Goal: Information Seeking & Learning: Check status

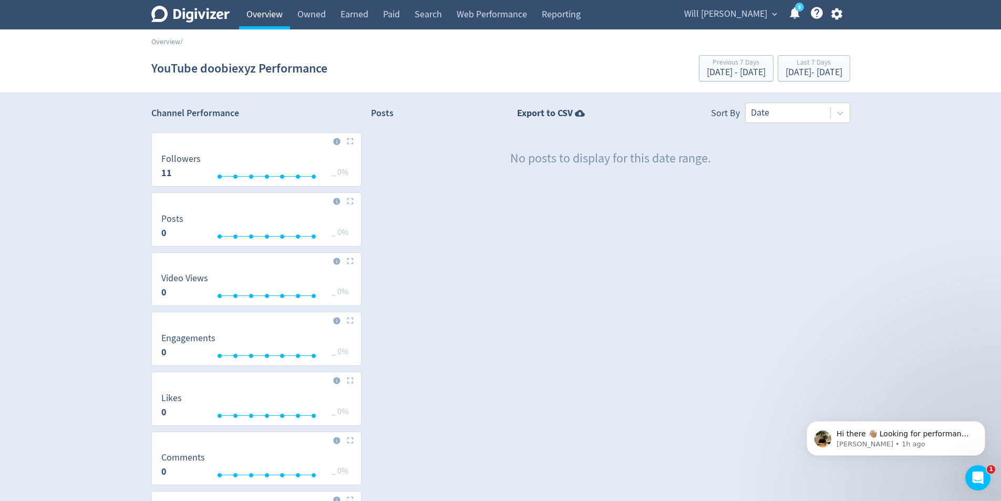
click at [253, 19] on link "Overview" at bounding box center [264, 14] width 51 height 29
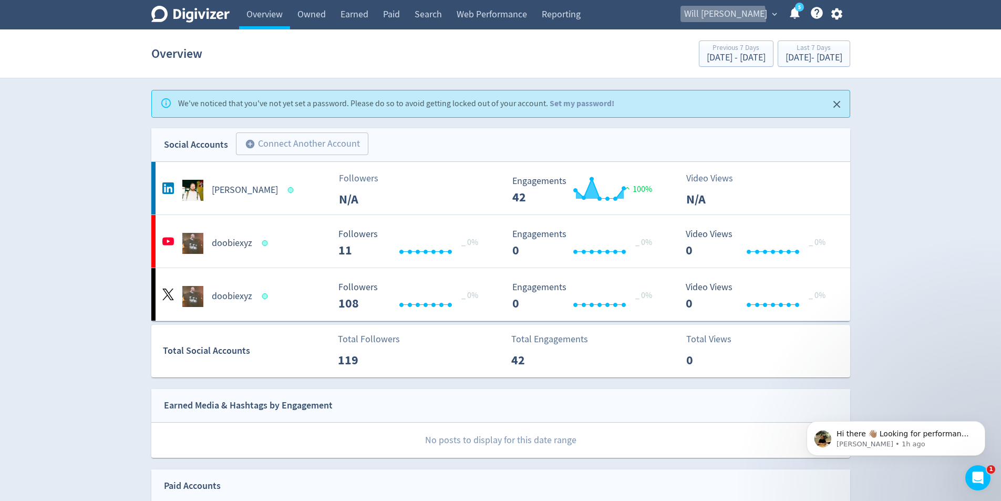
click at [768, 17] on button "Will [PERSON_NAME] expand_more" at bounding box center [729, 14] width 99 height 17
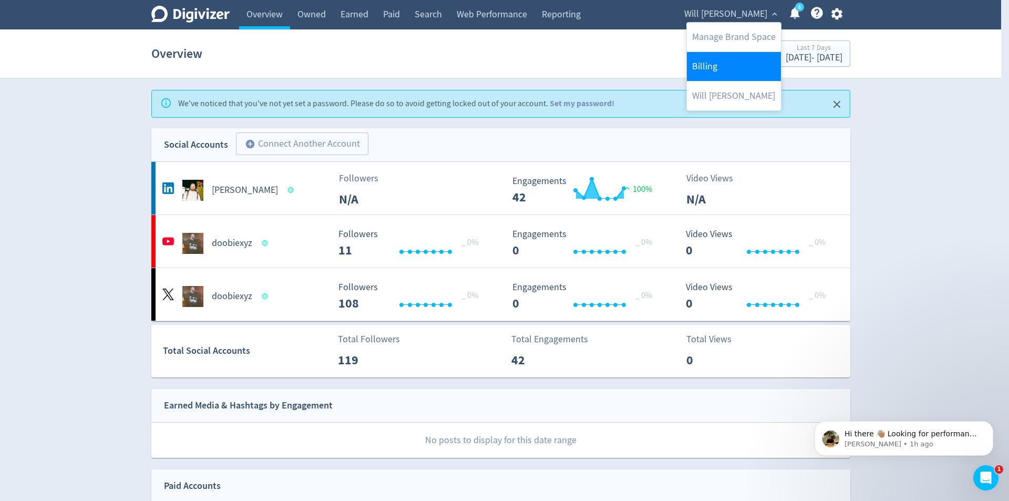
click at [740, 71] on link "Billing" at bounding box center [734, 66] width 94 height 29
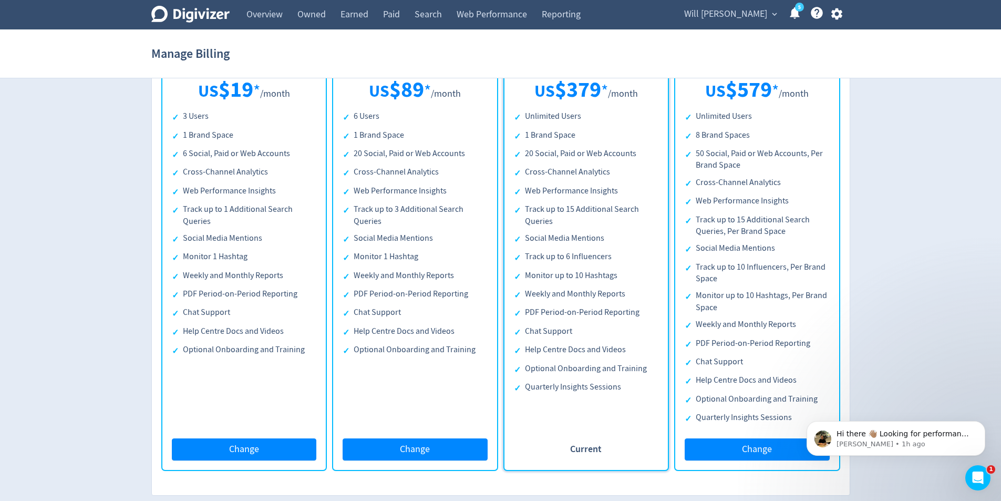
scroll to position [227, 0]
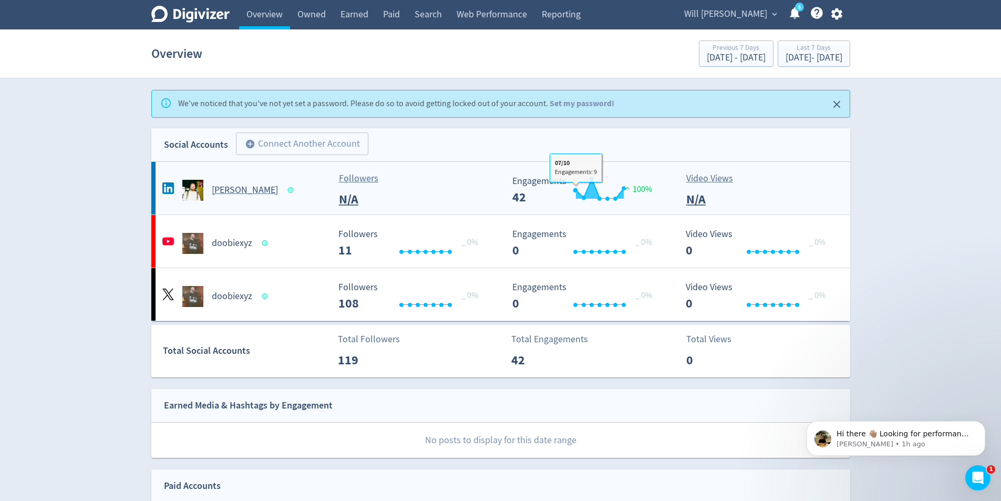
click at [531, 187] on rect "\a Engagements\a 42\a" at bounding box center [586, 190] width 158 height 28
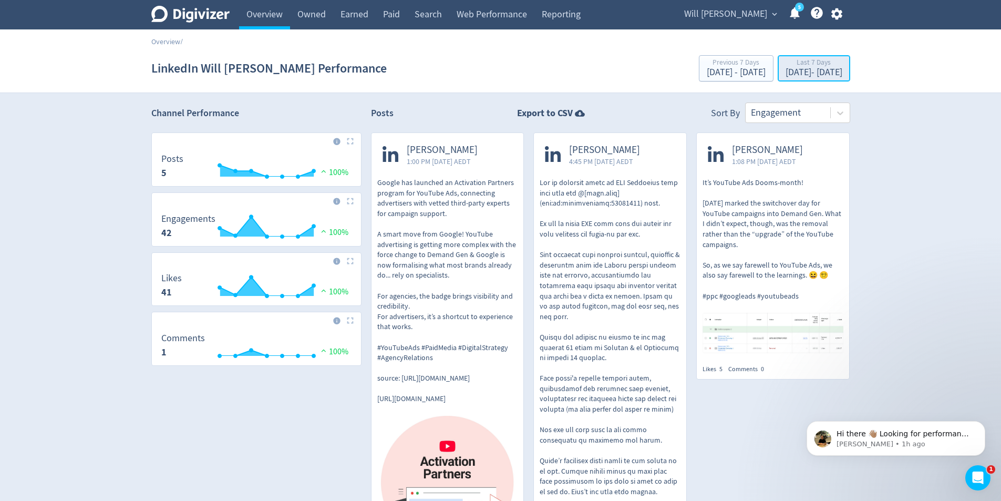
click at [785, 66] on div "Last 7 Days" at bounding box center [813, 63] width 57 height 9
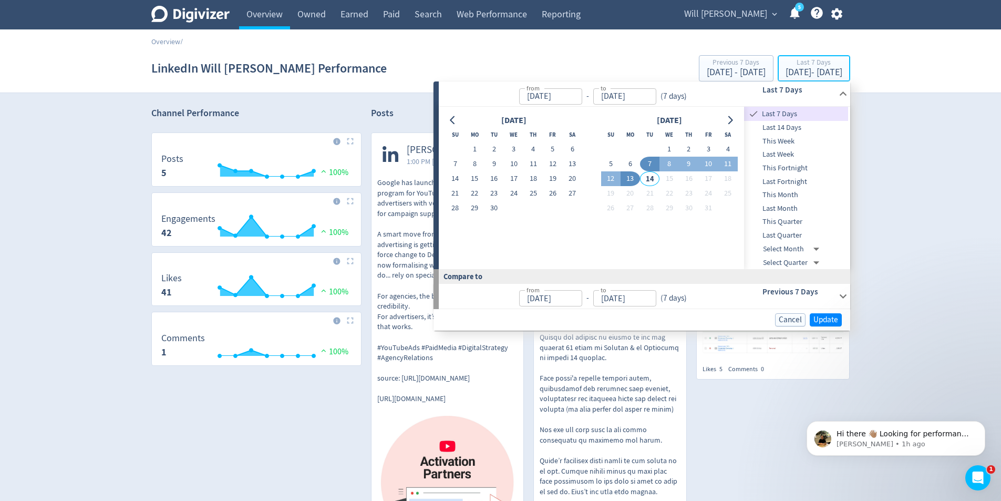
type input "[DATE]"
click at [786, 237] on span "Last Quarter" at bounding box center [796, 236] width 104 height 12
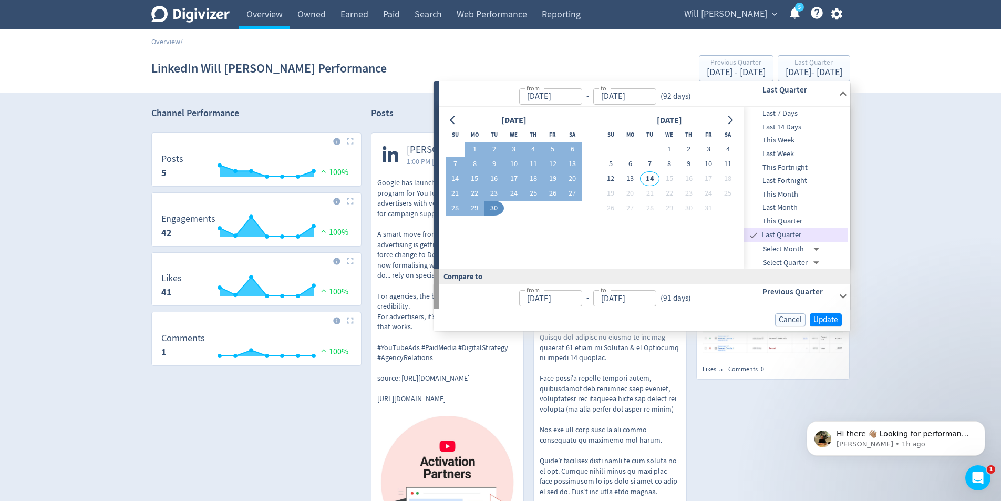
type input "[DATE]"
click at [823, 307] on div "Previous Quarter" at bounding box center [784, 296] width 104 height 25
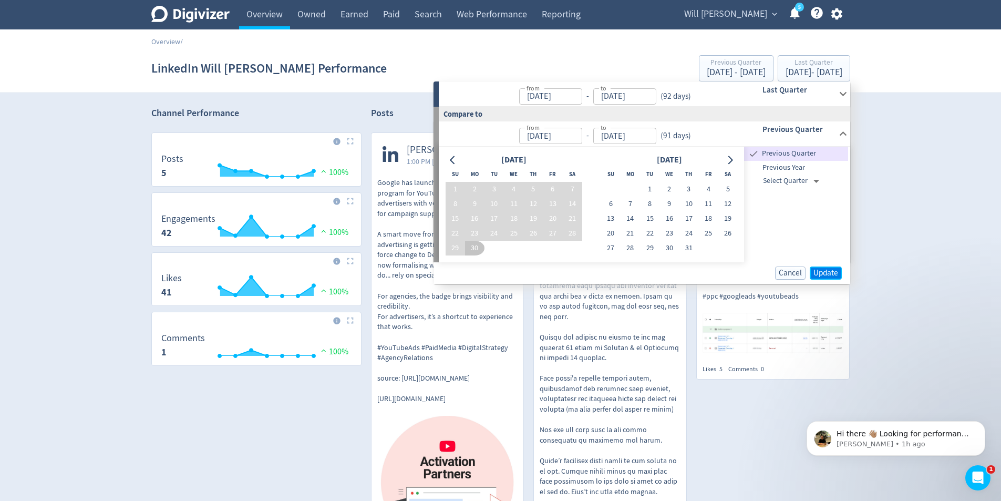
click at [834, 269] on span "Update" at bounding box center [825, 273] width 25 height 8
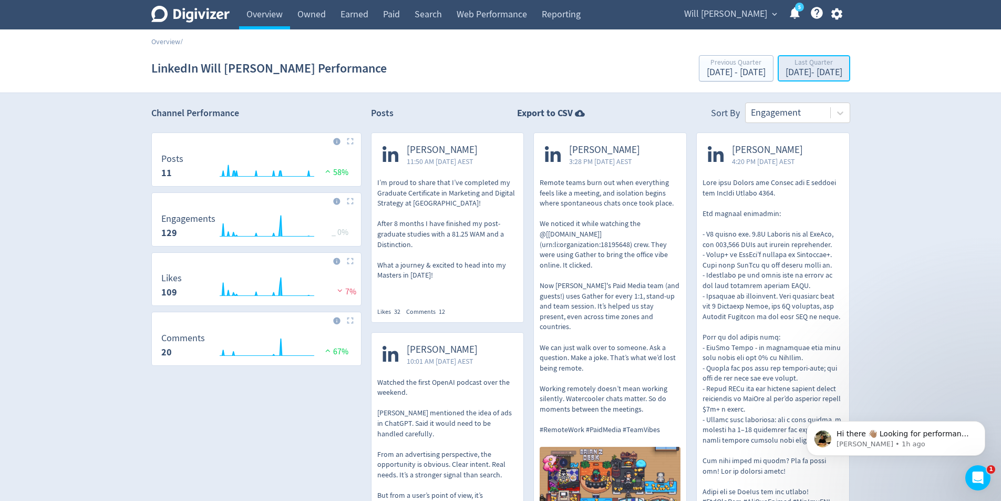
click at [777, 81] on button "Last Quarter [DATE] - [DATE]" at bounding box center [813, 68] width 72 height 26
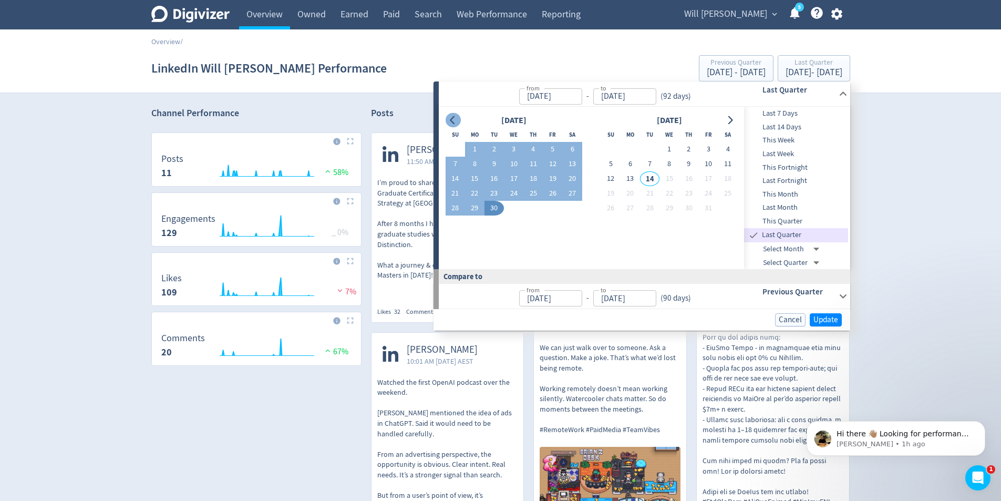
click at [458, 120] on button "Go to previous month" at bounding box center [452, 120] width 15 height 15
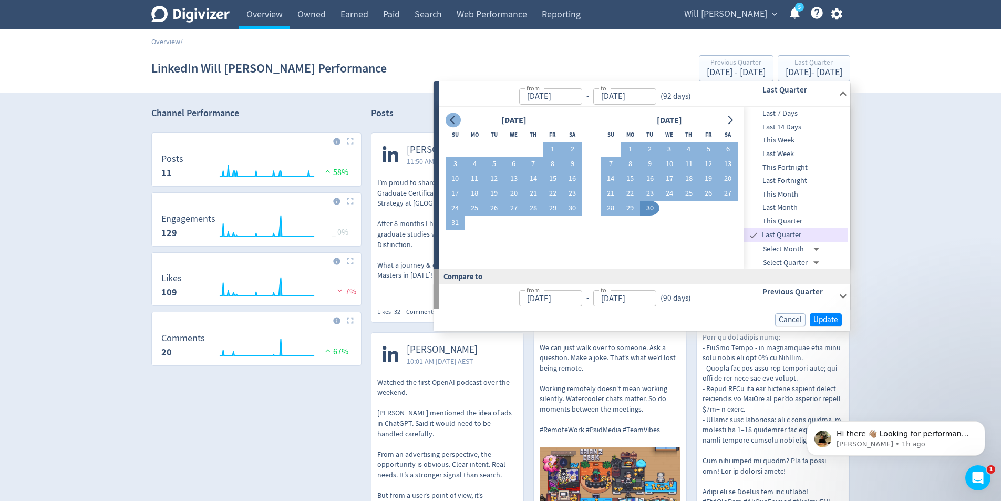
click at [458, 120] on button "Go to previous month" at bounding box center [452, 120] width 15 height 15
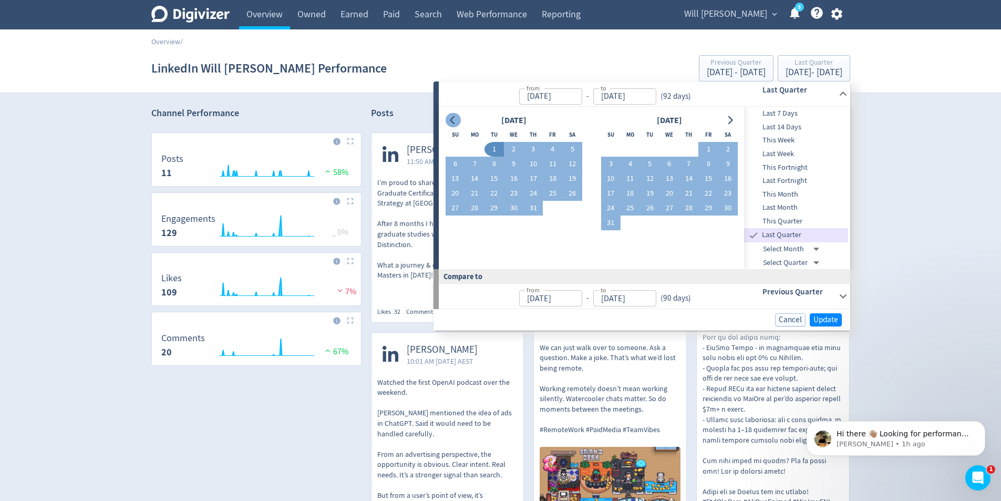
click at [458, 120] on button "Go to previous month" at bounding box center [452, 120] width 15 height 15
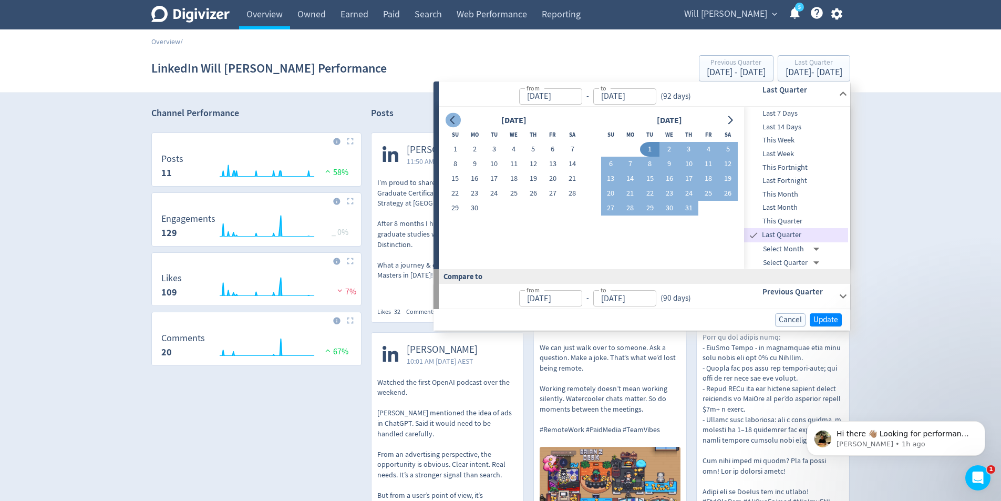
click at [458, 120] on button "Go to previous month" at bounding box center [452, 120] width 15 height 15
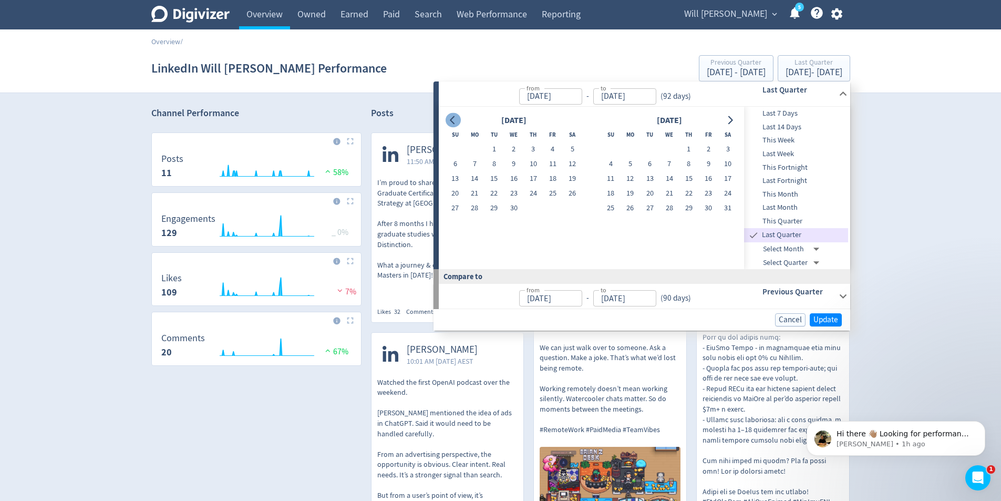
click at [458, 120] on button "Go to previous month" at bounding box center [452, 120] width 15 height 15
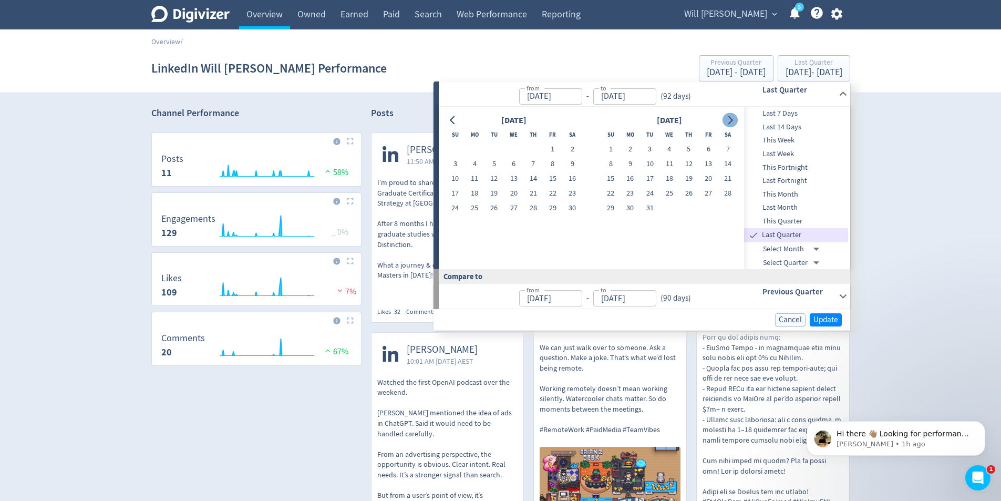
click at [732, 119] on icon "Go to next month" at bounding box center [729, 120] width 8 height 8
click at [670, 145] on button "1" at bounding box center [668, 149] width 19 height 15
type input "[DATE]"
click at [738, 120] on div "[DATE] Su Mo Tu We Th Fr Sa 1 2 3 4 5 6 7 8 9 10 11 12 13 14 15 16 17 18 19 20 …" at bounding box center [591, 188] width 305 height 162
click at [737, 120] on button "Go to next month" at bounding box center [729, 120] width 15 height 15
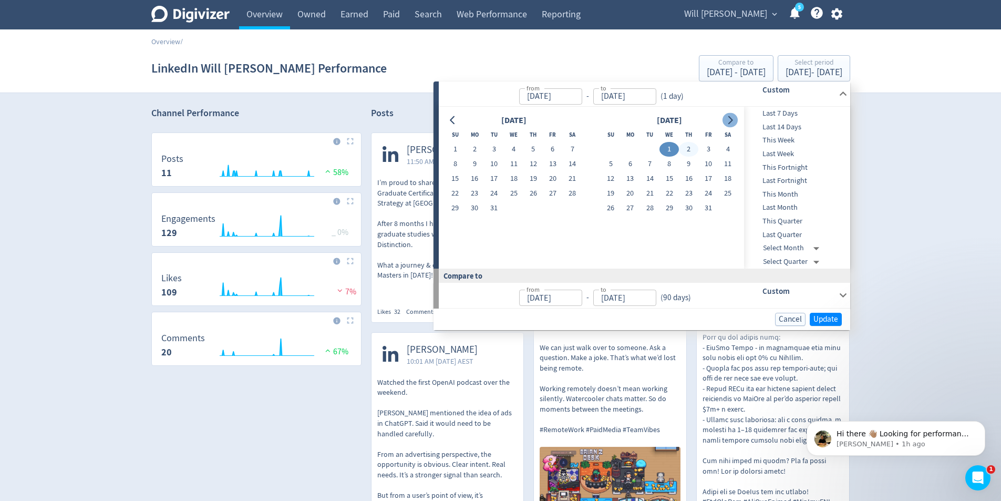
click at [735, 120] on button "Go to next month" at bounding box center [729, 120] width 15 height 15
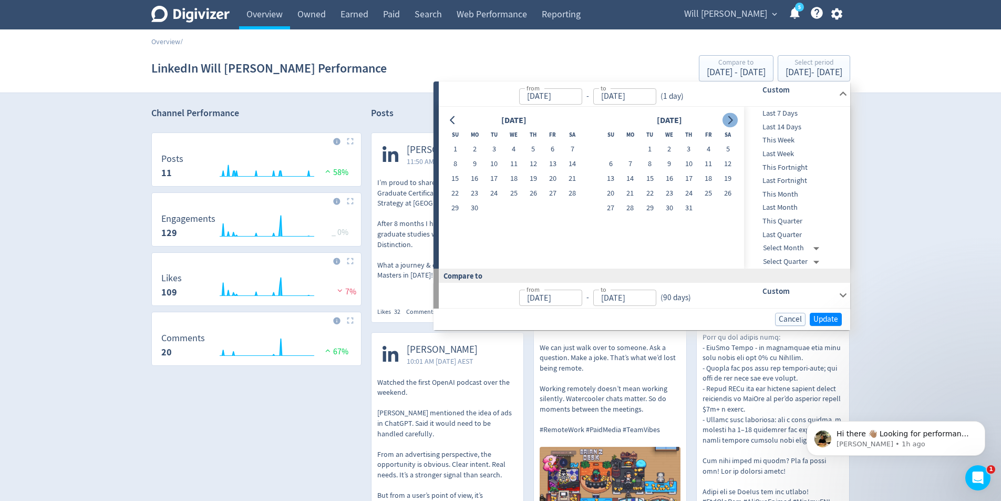
click at [735, 120] on button "Go to next month" at bounding box center [729, 120] width 15 height 15
click at [478, 175] on button "13" at bounding box center [474, 178] width 19 height 15
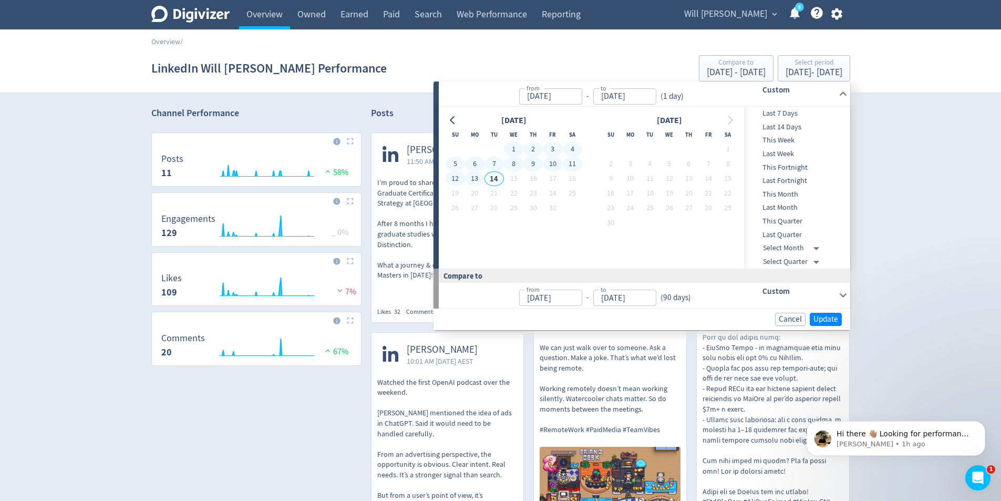
type input "[DATE]"
click at [833, 315] on span "Update" at bounding box center [825, 319] width 25 height 8
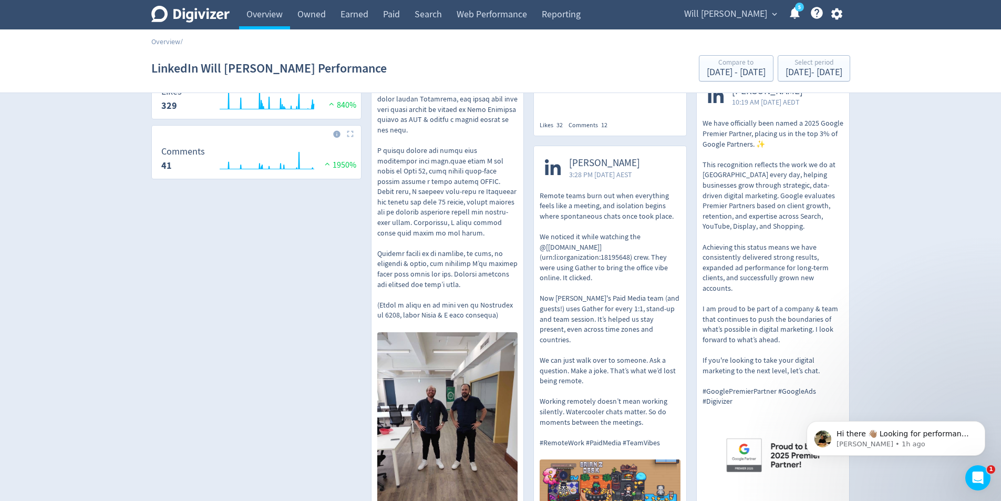
scroll to position [105, 0]
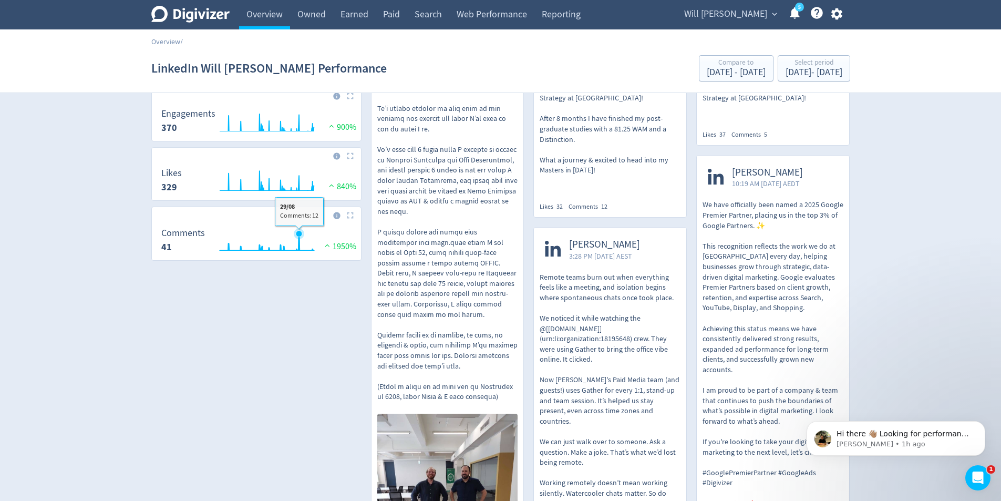
click at [298, 243] on icon "\a Comments\a 41\a" at bounding box center [267, 242] width 94 height 17
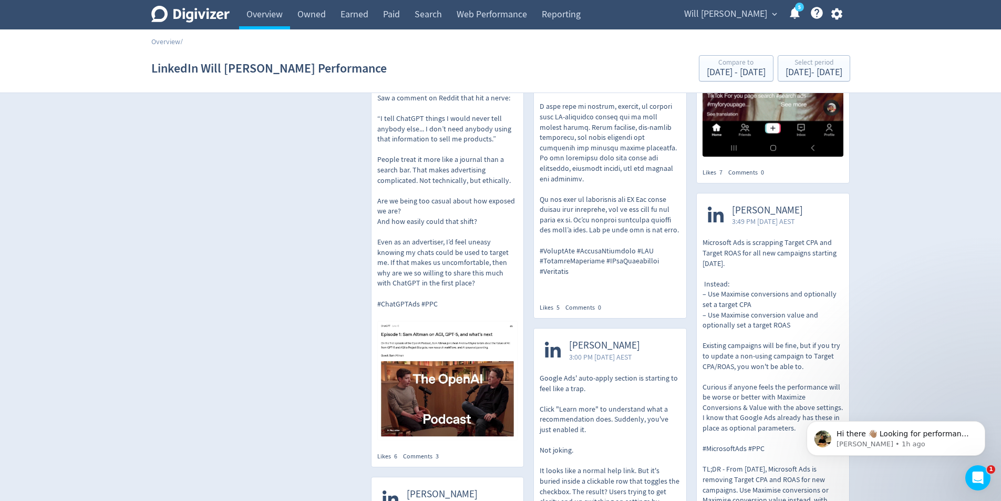
scroll to position [2470, 0]
